Goal: Transaction & Acquisition: Purchase product/service

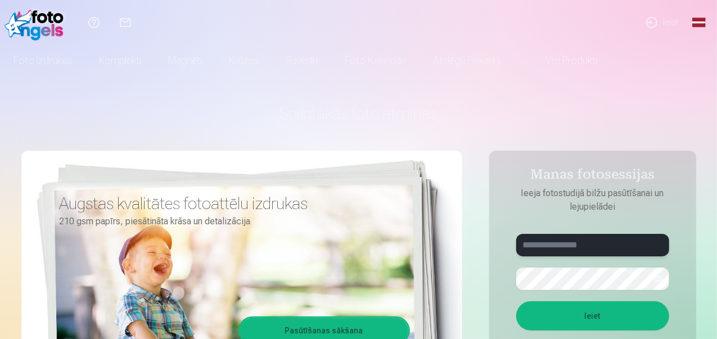
click at [590, 246] on input "text" at bounding box center [593, 245] width 153 height 23
type input "*"
click at [517, 302] on button "Ieiet" at bounding box center [593, 316] width 153 height 29
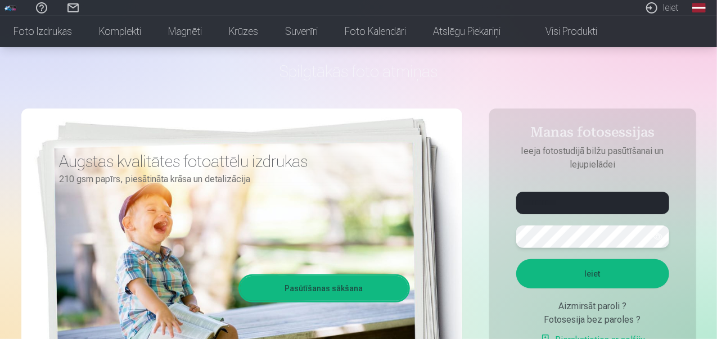
scroll to position [45, 0]
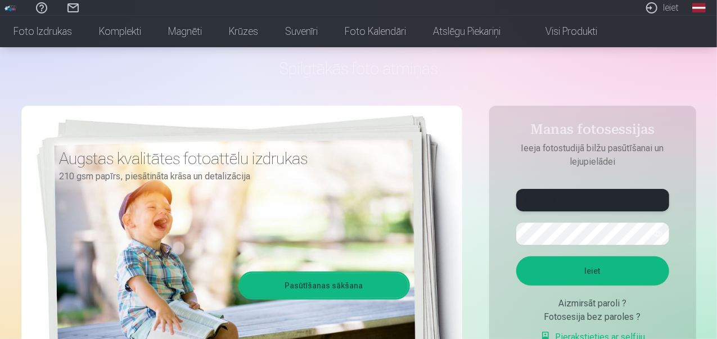
click at [549, 200] on input "**********" at bounding box center [593, 200] width 153 height 23
type input "**********"
click at [656, 229] on button "button" at bounding box center [658, 233] width 21 height 21
click at [613, 277] on button "Ieiet" at bounding box center [593, 271] width 153 height 29
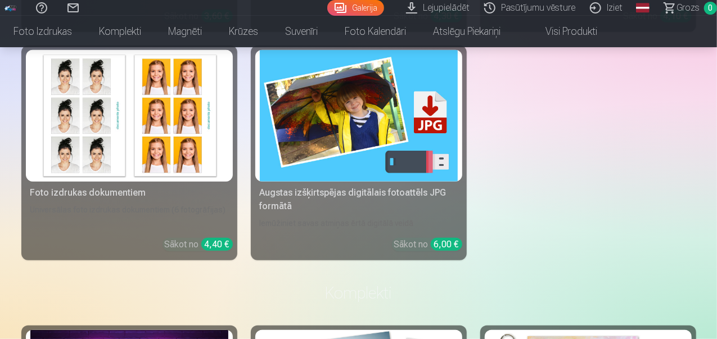
scroll to position [2527, 0]
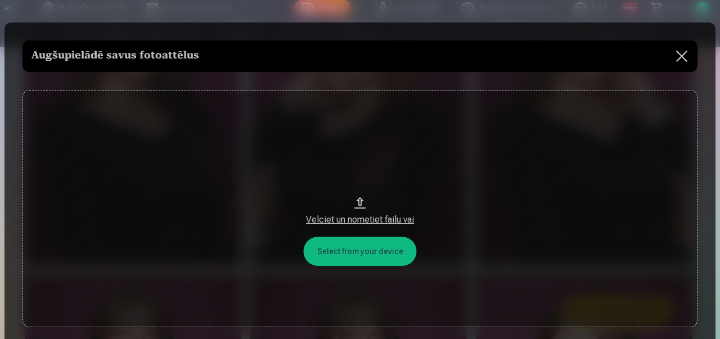
click at [352, 225] on div "Velciet un nometiet failu vai" at bounding box center [360, 220] width 653 height 14
click at [683, 56] on button at bounding box center [682, 57] width 32 height 32
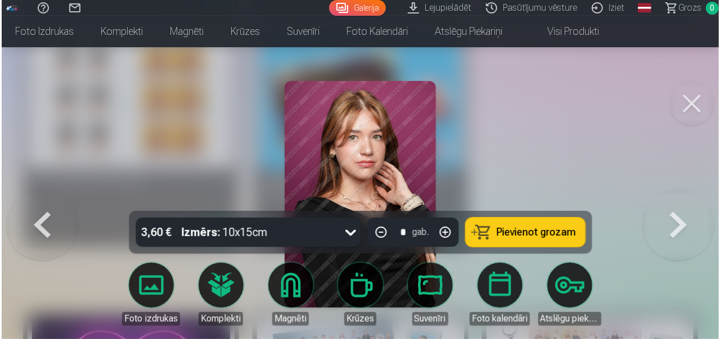
scroll to position [2545, 0]
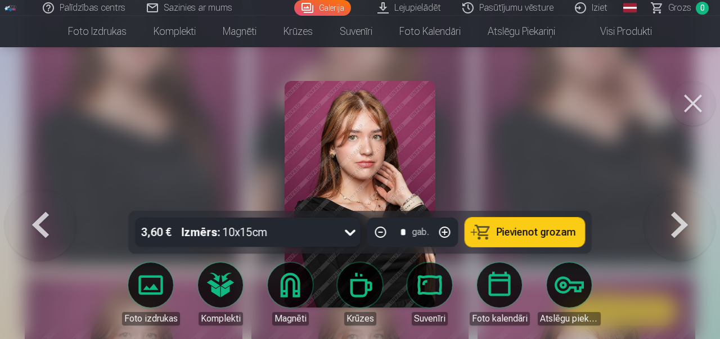
click at [696, 104] on button at bounding box center [693, 103] width 45 height 45
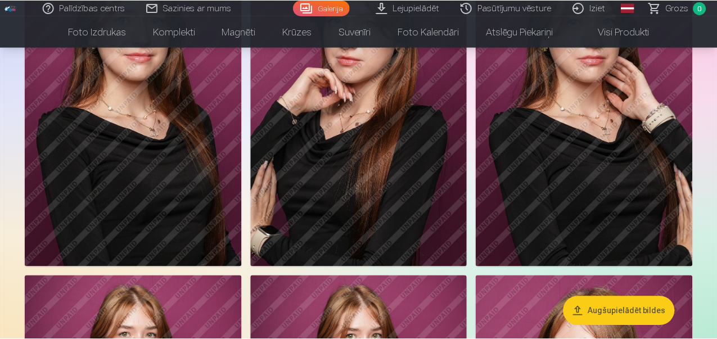
scroll to position [2536, 0]
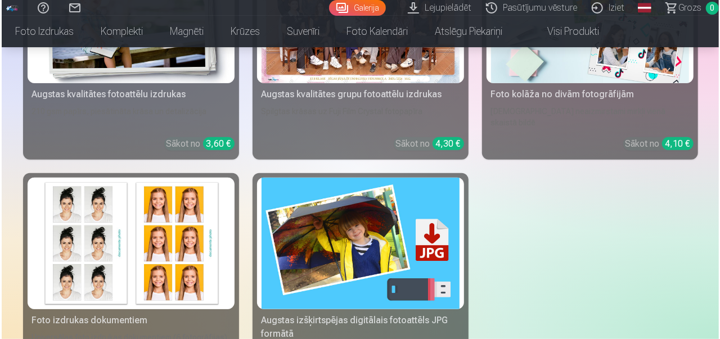
scroll to position [2403, 0]
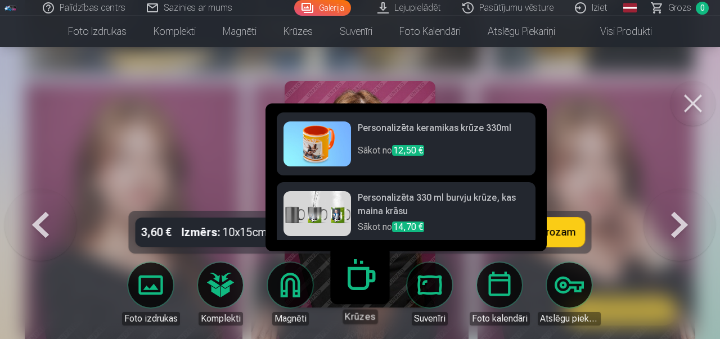
click at [339, 140] on img at bounding box center [318, 144] width 68 height 45
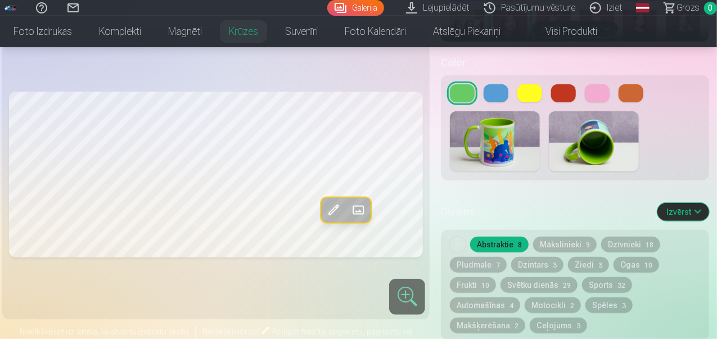
scroll to position [420, 0]
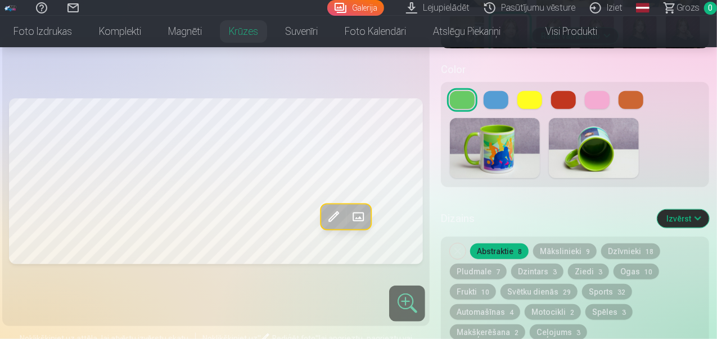
click at [560, 97] on button at bounding box center [563, 100] width 25 height 18
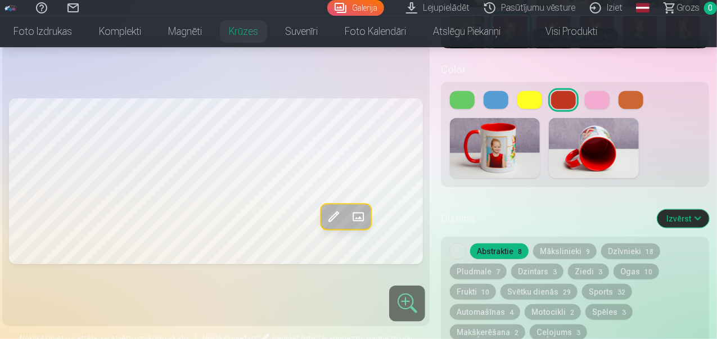
click at [590, 96] on button at bounding box center [597, 100] width 25 height 18
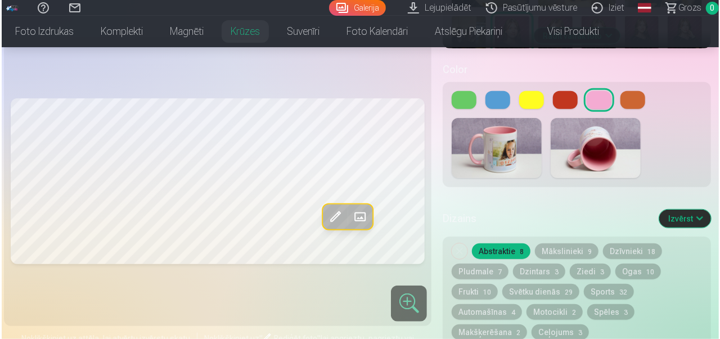
scroll to position [2403, 0]
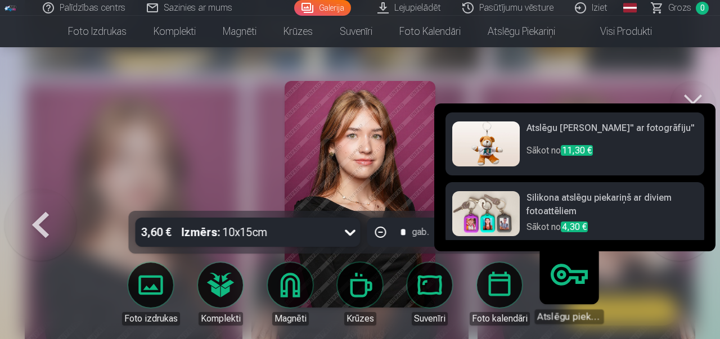
click at [495, 141] on img at bounding box center [486, 144] width 68 height 45
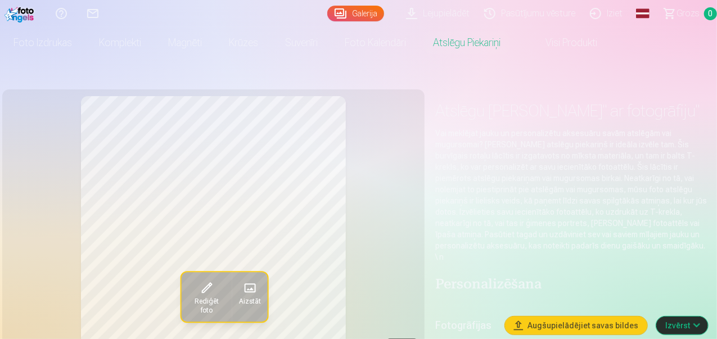
scroll to position [5, 0]
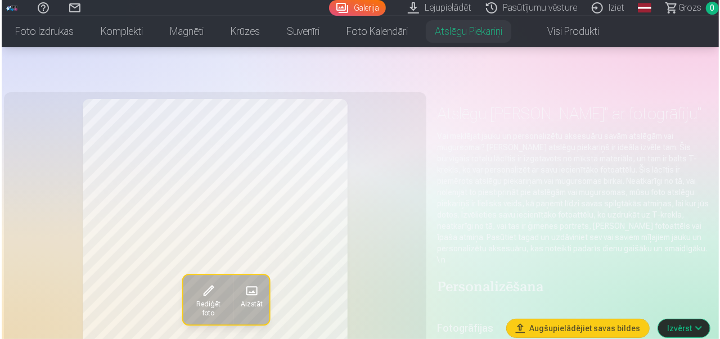
scroll to position [2403, 0]
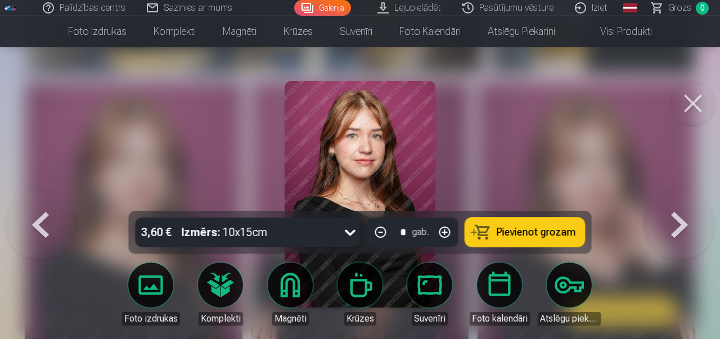
click at [39, 200] on button at bounding box center [41, 194] width 72 height 11
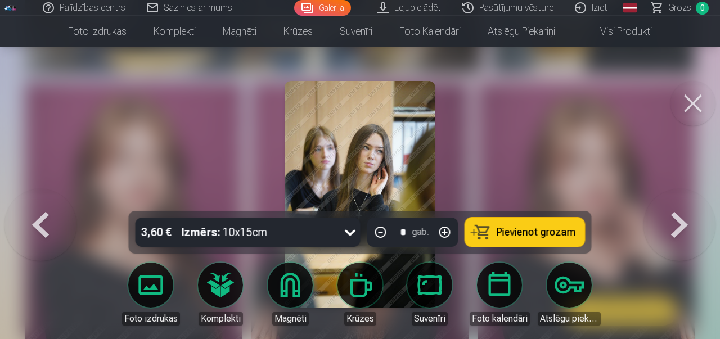
click at [39, 200] on button at bounding box center [41, 194] width 72 height 11
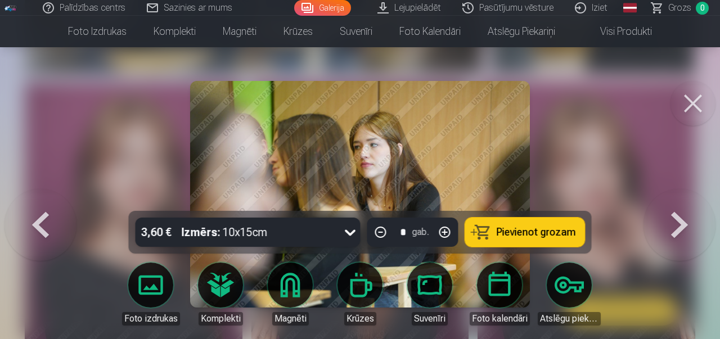
click at [676, 200] on button at bounding box center [680, 194] width 72 height 11
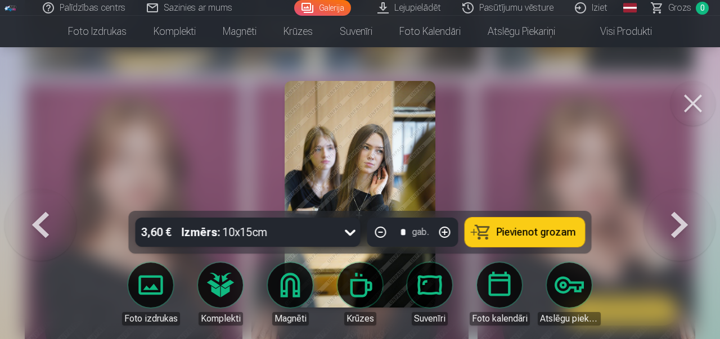
click at [696, 200] on button at bounding box center [680, 194] width 72 height 11
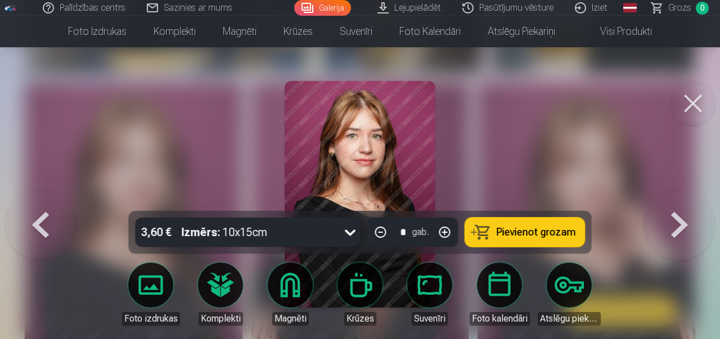
click at [695, 200] on button at bounding box center [680, 194] width 72 height 11
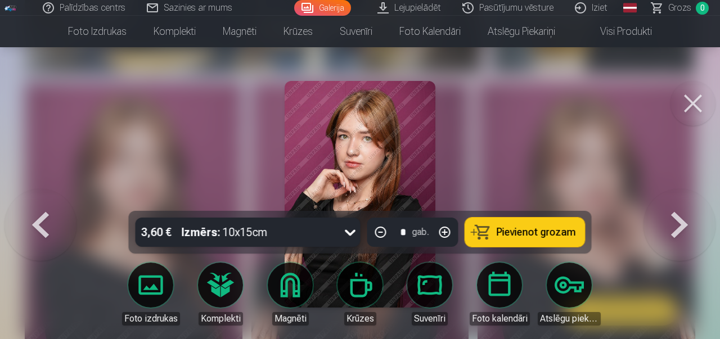
click at [695, 200] on button at bounding box center [680, 194] width 72 height 11
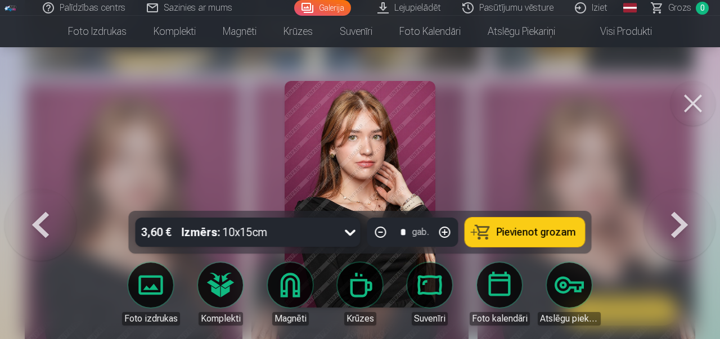
click at [695, 200] on button at bounding box center [680, 194] width 72 height 11
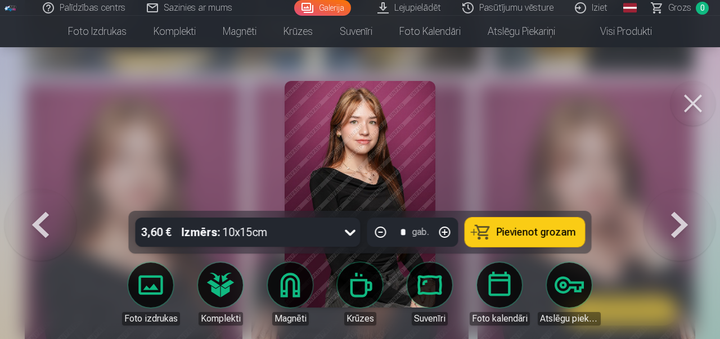
click at [695, 200] on button at bounding box center [680, 194] width 72 height 11
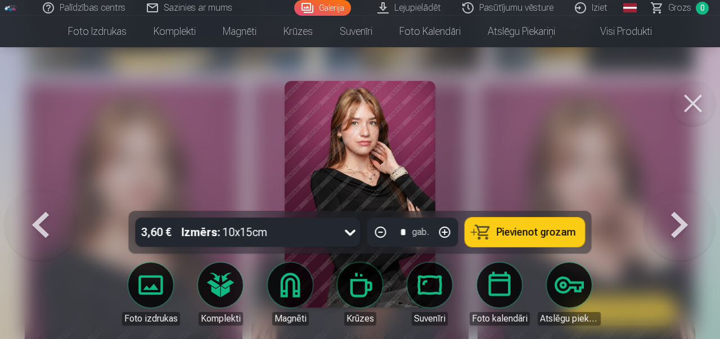
click at [50, 200] on button at bounding box center [41, 194] width 72 height 11
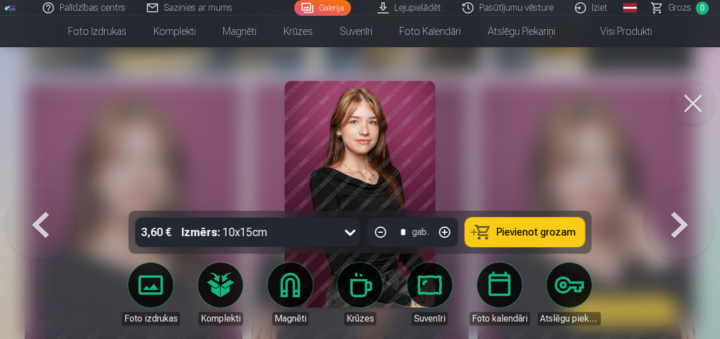
click at [680, 200] on button at bounding box center [680, 194] width 72 height 11
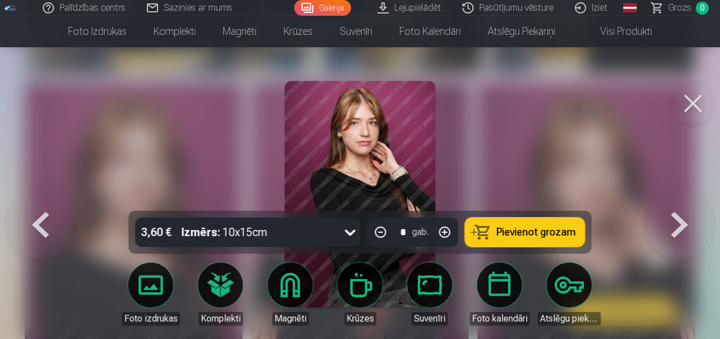
click at [680, 200] on button at bounding box center [680, 194] width 72 height 11
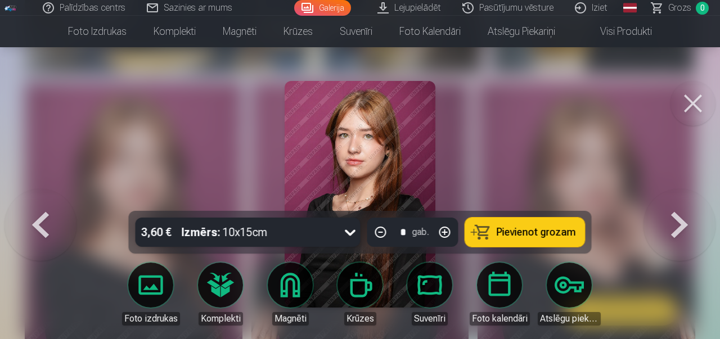
click at [680, 200] on button at bounding box center [680, 194] width 72 height 11
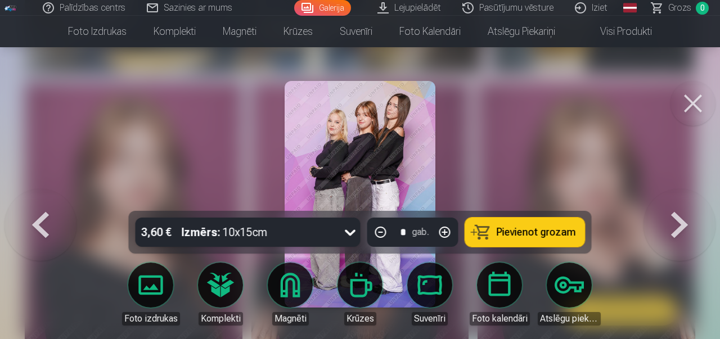
click at [680, 200] on button at bounding box center [680, 194] width 72 height 11
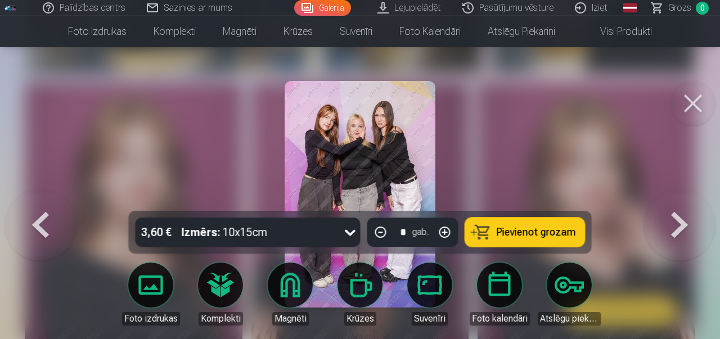
click at [680, 200] on button at bounding box center [680, 194] width 72 height 11
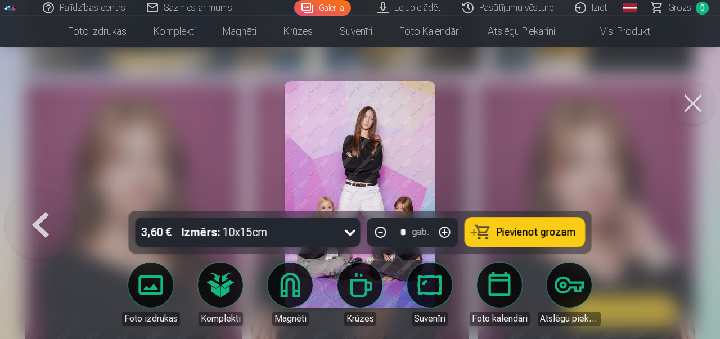
click at [694, 109] on button at bounding box center [693, 103] width 45 height 45
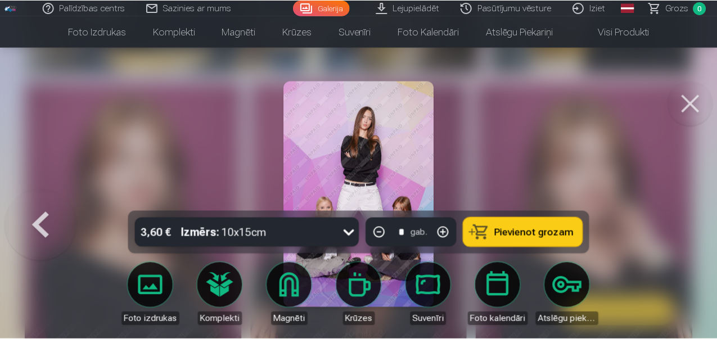
scroll to position [2395, 0]
